Goal: Find contact information: Find contact information

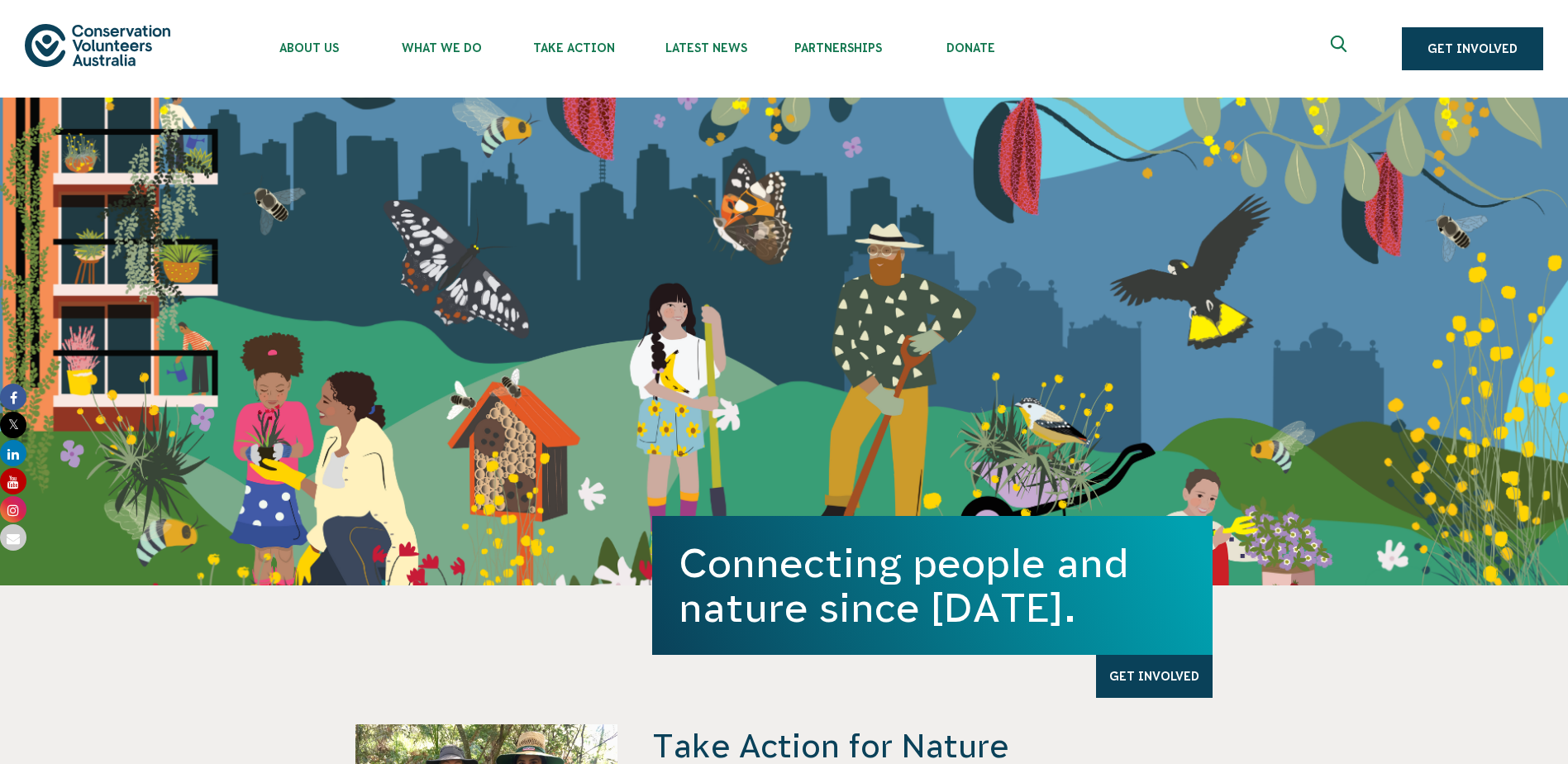
scroll to position [579, 0]
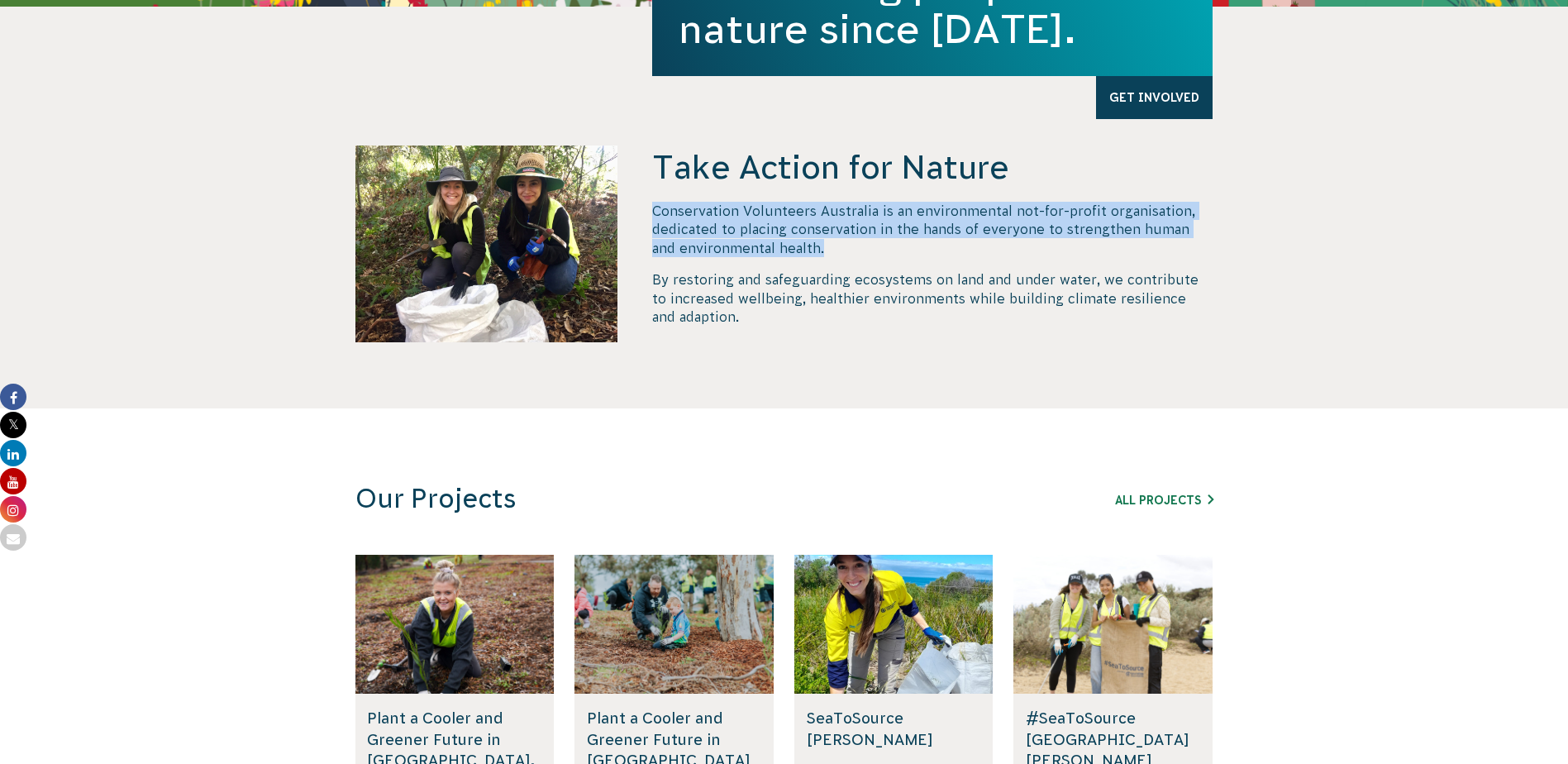
drag, startPoint x: 807, startPoint y: 248, endPoint x: 654, endPoint y: 214, distance: 156.7
click at [654, 214] on p "Conservation Volunteers Australia is an environmental not-for-profit organisati…" at bounding box center [932, 229] width 560 height 56
copy p "Conservation Volunteers Australia is an environmental not-for-profit organisati…"
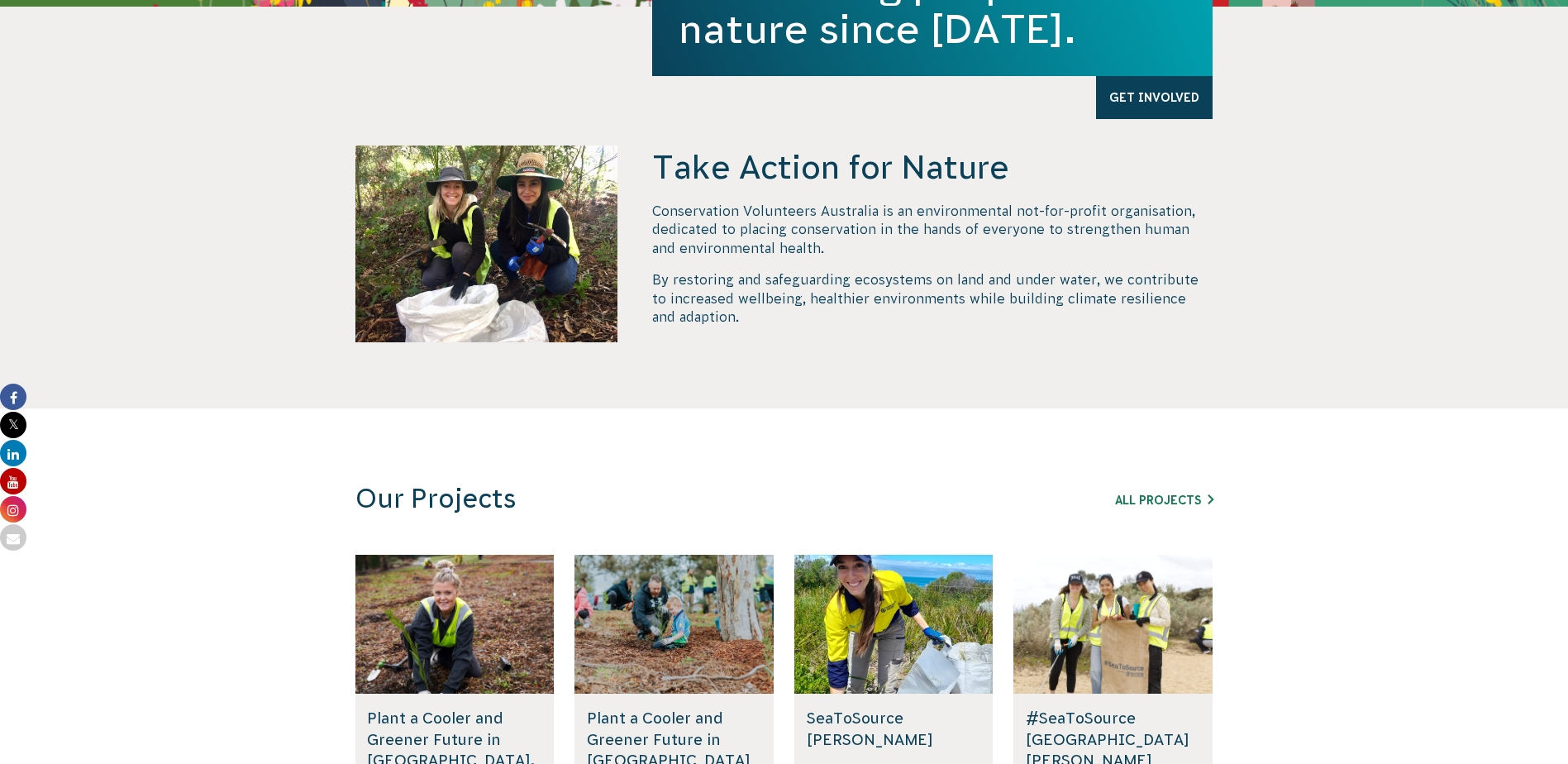
click at [994, 340] on div "Take Action for Nature Conservation Volunteers Australia is an environmental no…" at bounding box center [932, 277] width 560 height 263
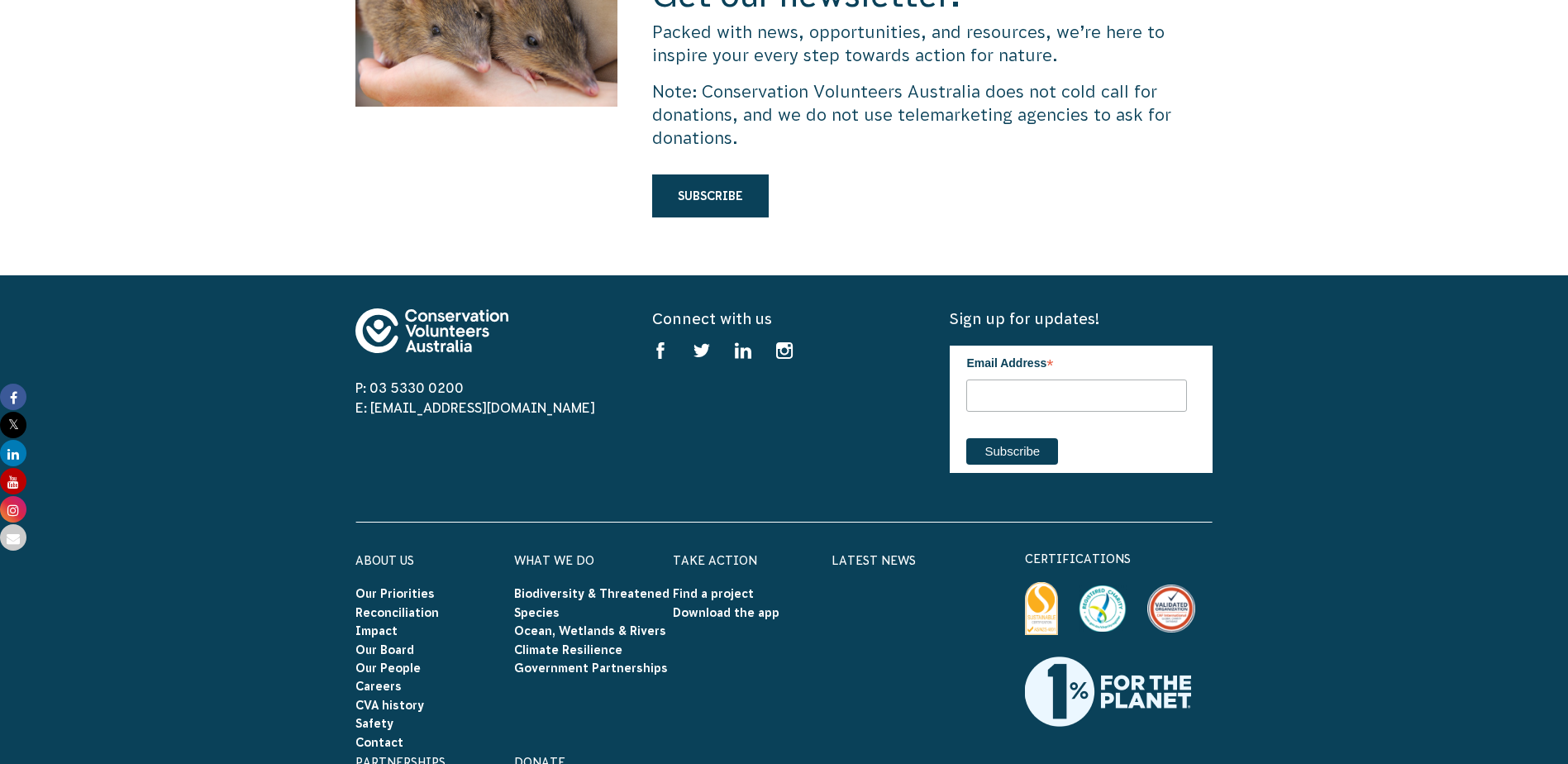
scroll to position [4908, 0]
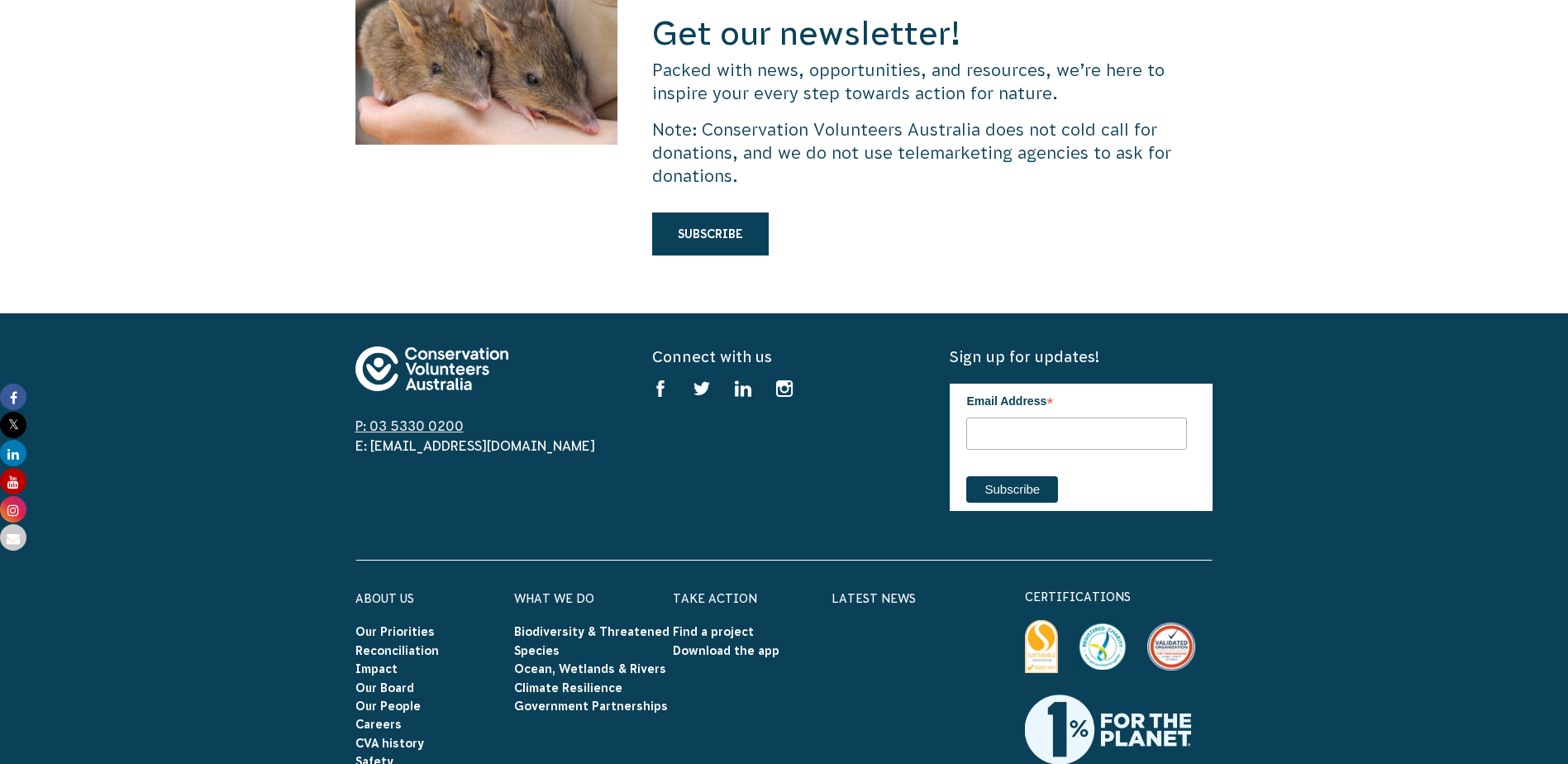
drag, startPoint x: 481, startPoint y: 343, endPoint x: 372, endPoint y: 339, distance: 109.1
click at [372, 415] on span "P: 03 5330 0200" at bounding box center [487, 425] width 263 height 20
copy link "03 5330 0200"
click at [312, 142] on div "Get our newsletter! Packed with news, opportunities, and resources, we’re here …" at bounding box center [784, 142] width 1568 height 343
drag, startPoint x: 519, startPoint y: 370, endPoint x: 371, endPoint y: 362, distance: 148.2
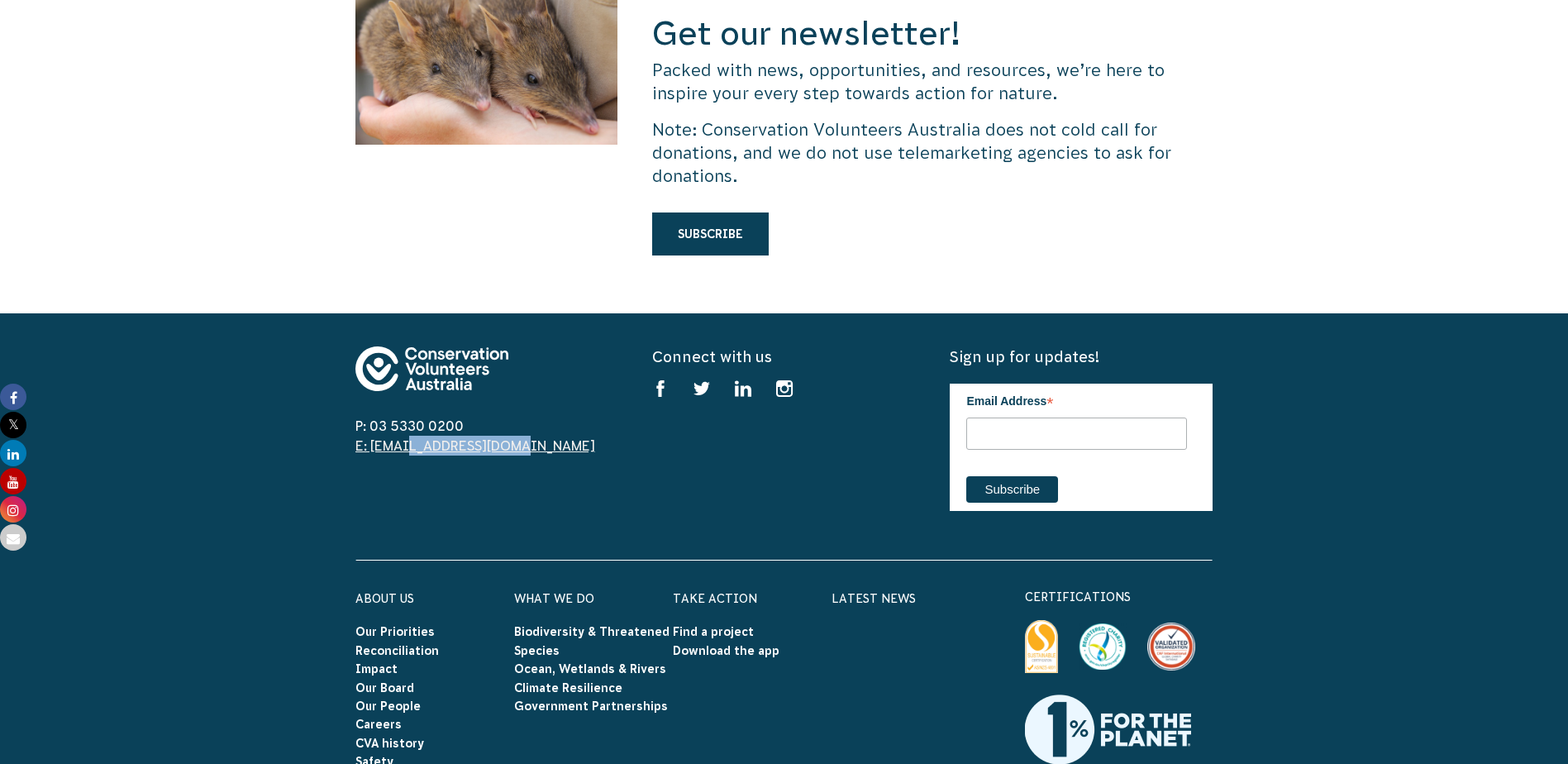
click at [371, 436] on span "E: [EMAIL_ADDRESS][DOMAIN_NAME]" at bounding box center [487, 446] width 263 height 20
copy link "[EMAIL_ADDRESS][DOMAIN_NAME]"
click at [527, 436] on div "P: 03 5330 0200 E: [EMAIL_ADDRESS][DOMAIN_NAME]" at bounding box center [487, 437] width 263 height 181
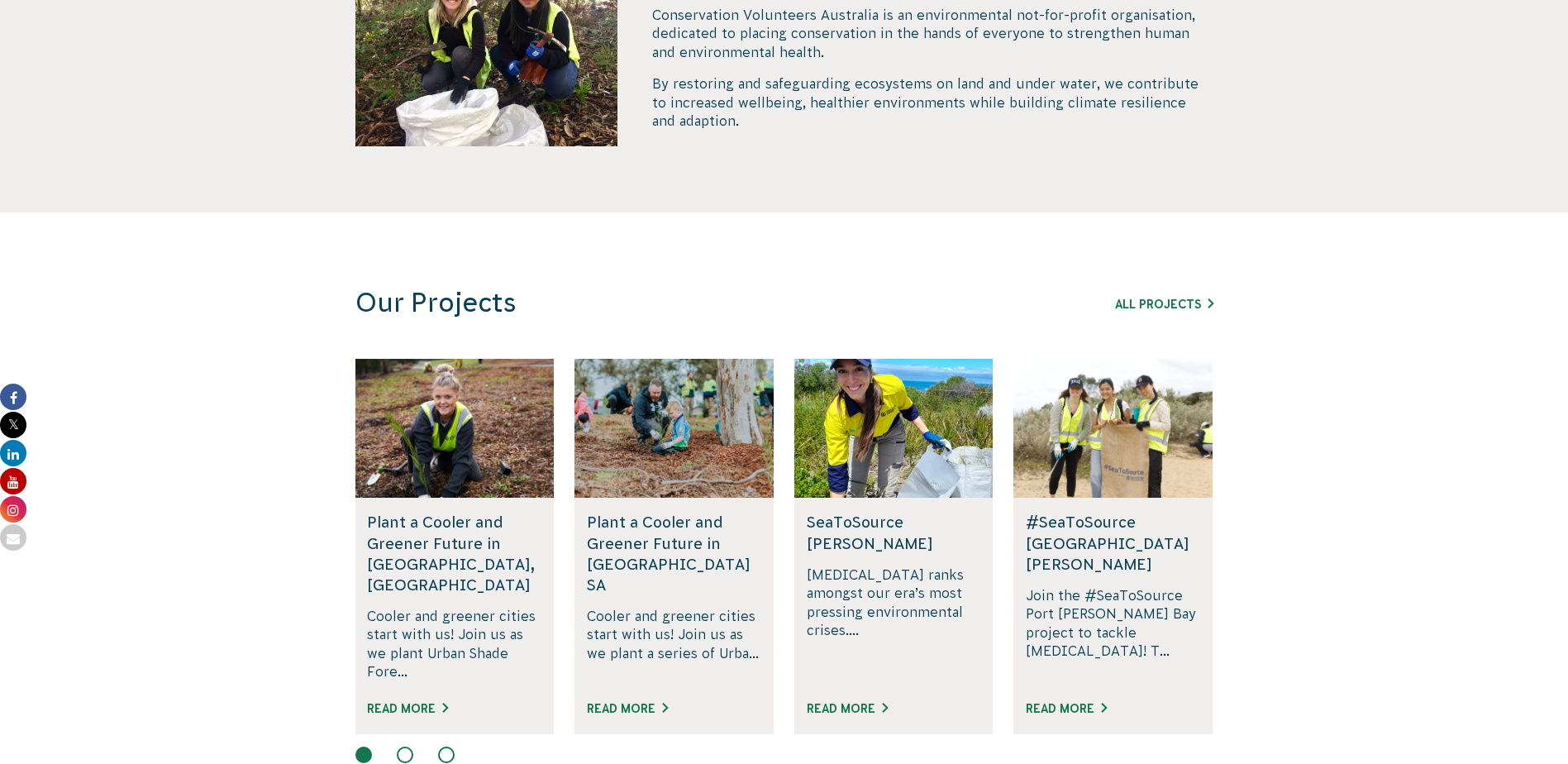
scroll to position [113, 0]
